Goal: Task Accomplishment & Management: Complete application form

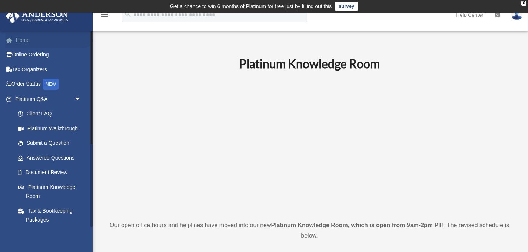
click at [24, 39] on link "Home" at bounding box center [48, 40] width 87 height 15
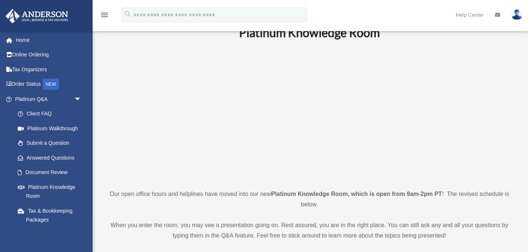
scroll to position [38, 0]
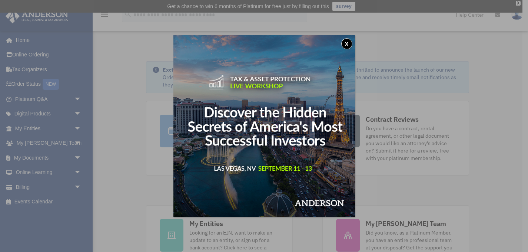
click at [344, 43] on button "x" at bounding box center [346, 43] width 11 height 11
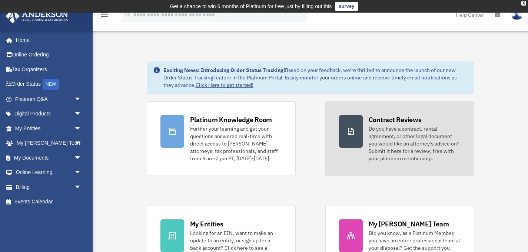
click at [398, 138] on div "Do you have a contract, rental agreement, or other legal document you would lik…" at bounding box center [415, 143] width 92 height 37
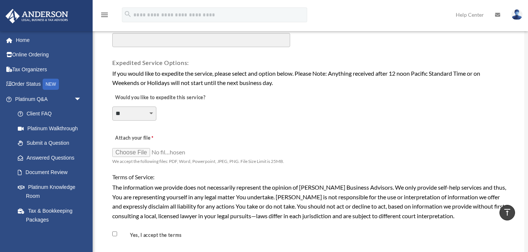
scroll to position [516, 0]
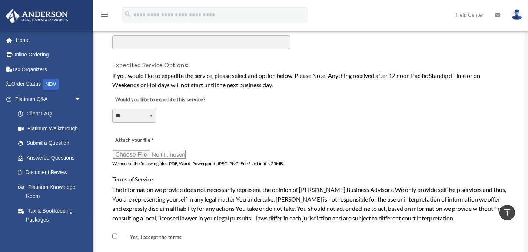
click at [143, 153] on input "Attach your file" at bounding box center [149, 154] width 74 height 10
type input "**********"
click at [180, 155] on input "Attach your file" at bounding box center [149, 154] width 74 height 10
click at [179, 153] on input "Attach your file" at bounding box center [149, 154] width 74 height 10
click at [134, 154] on input "Attach your file" at bounding box center [149, 154] width 74 height 10
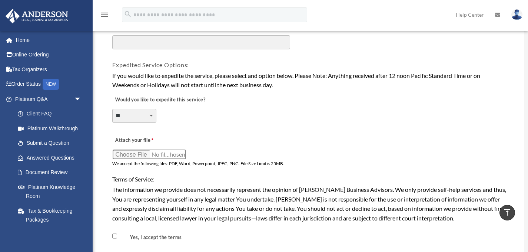
type input "**********"
click at [178, 155] on input "Attach your file" at bounding box center [149, 154] width 74 height 10
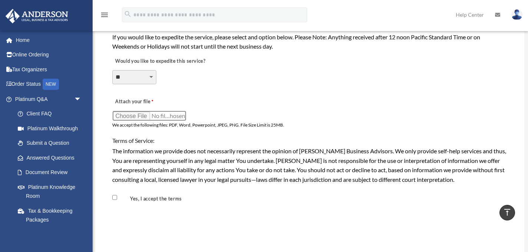
scroll to position [556, 0]
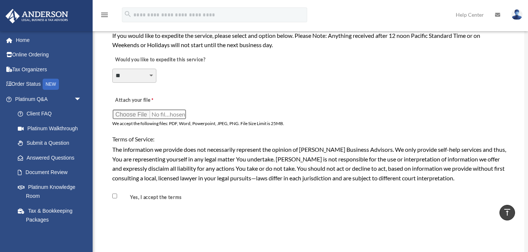
click at [139, 115] on input "Attach your file" at bounding box center [149, 114] width 74 height 10
type input "**********"
click at [177, 116] on input "Attach your file" at bounding box center [149, 114] width 74 height 10
click at [215, 123] on span "We accept the following files: PDF, Word, Powerpoint, JPEG, PNG. File Size Limi…" at bounding box center [198, 123] width 172 height 6
click at [170, 116] on input "Attach your file" at bounding box center [149, 114] width 74 height 10
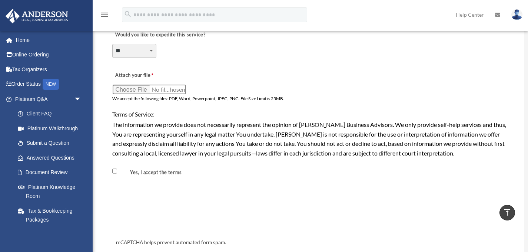
scroll to position [583, 0]
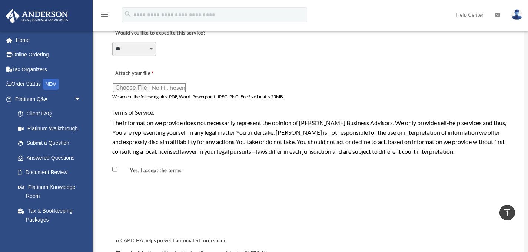
click at [141, 87] on input "Attach your file" at bounding box center [149, 87] width 74 height 10
type input "**********"
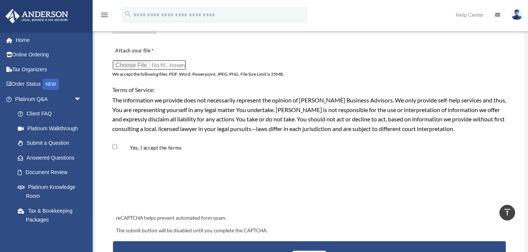
scroll to position [606, 0]
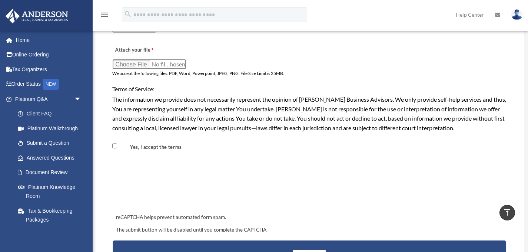
click at [176, 62] on input "Attach your file" at bounding box center [149, 64] width 74 height 10
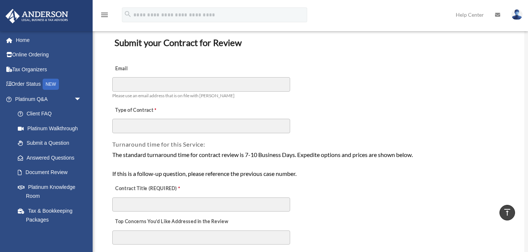
scroll to position [0, 0]
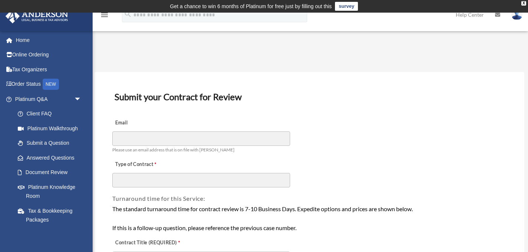
click at [516, 18] on img at bounding box center [516, 14] width 11 height 11
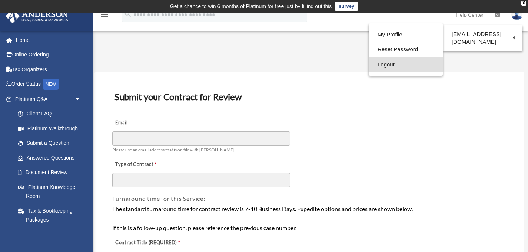
click at [377, 64] on link "Logout" at bounding box center [406, 64] width 74 height 15
